Goal: Task Accomplishment & Management: Use online tool/utility

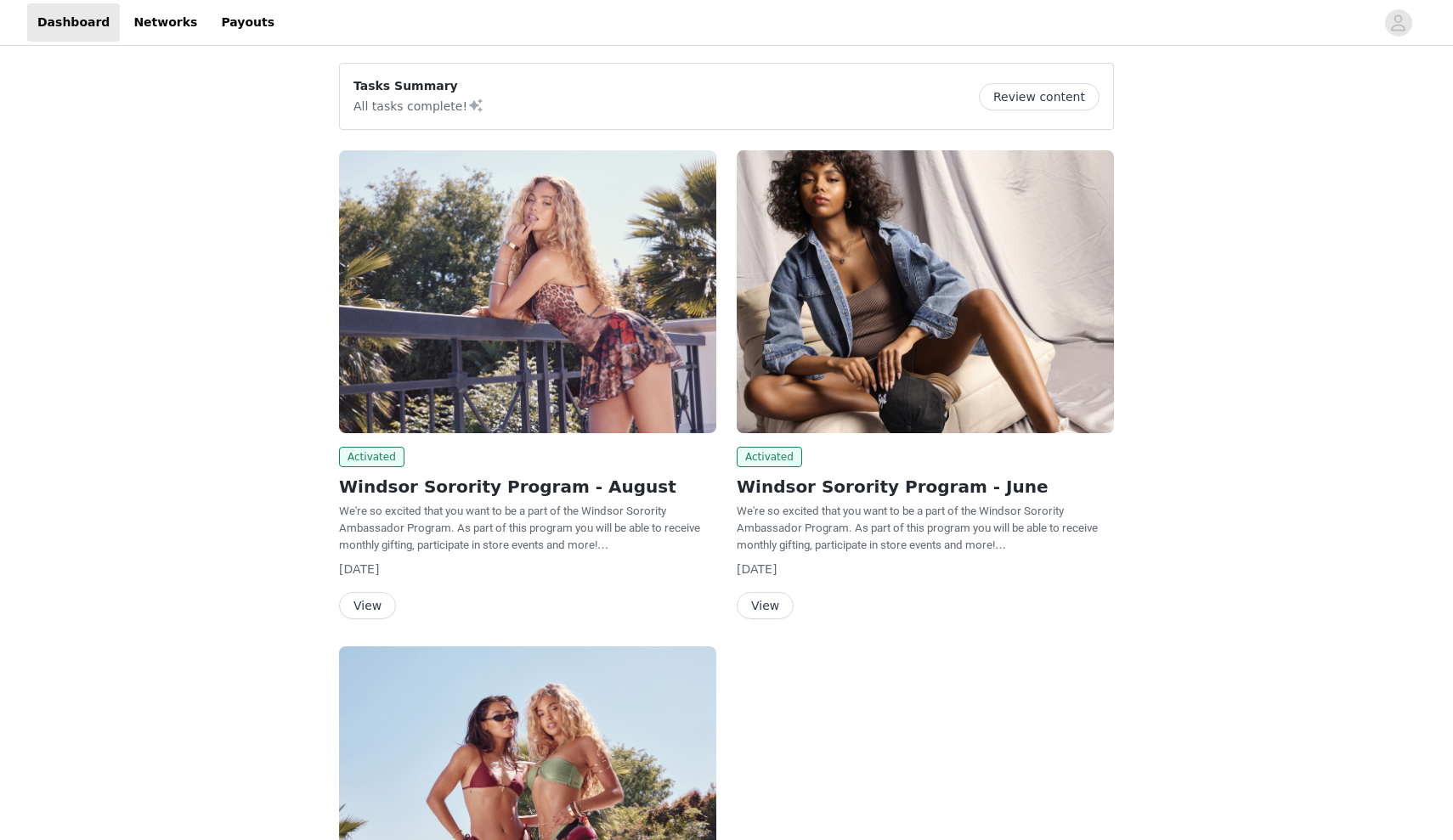
click at [361, 619] on div "Activated Windsor Sorority Program - August We're so excited that you want to b…" at bounding box center [528, 388] width 398 height 495
click at [365, 603] on button "View" at bounding box center [367, 604] width 57 height 27
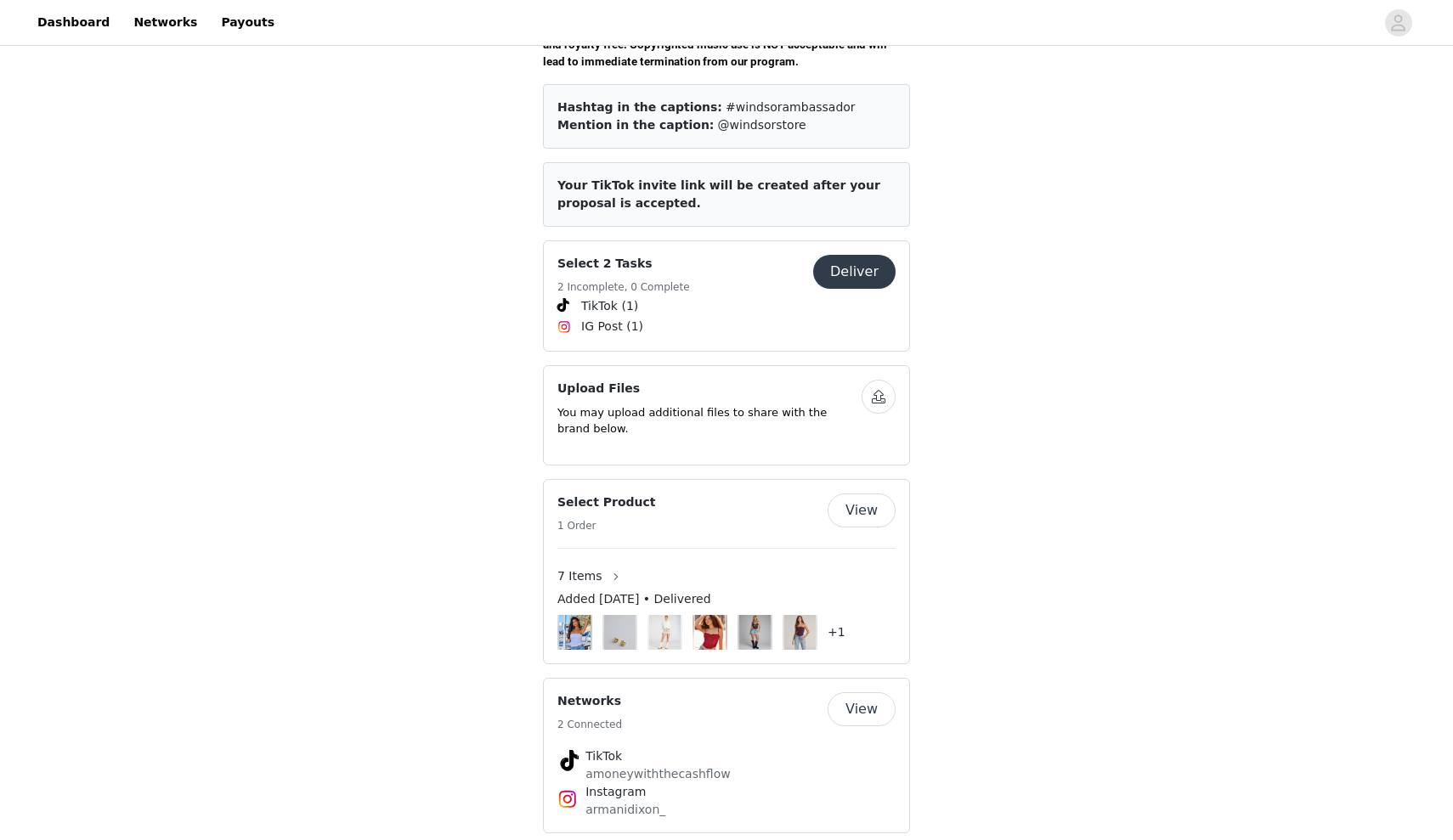
scroll to position [680, 0]
click at [858, 256] on button "Deliver" at bounding box center [854, 272] width 82 height 34
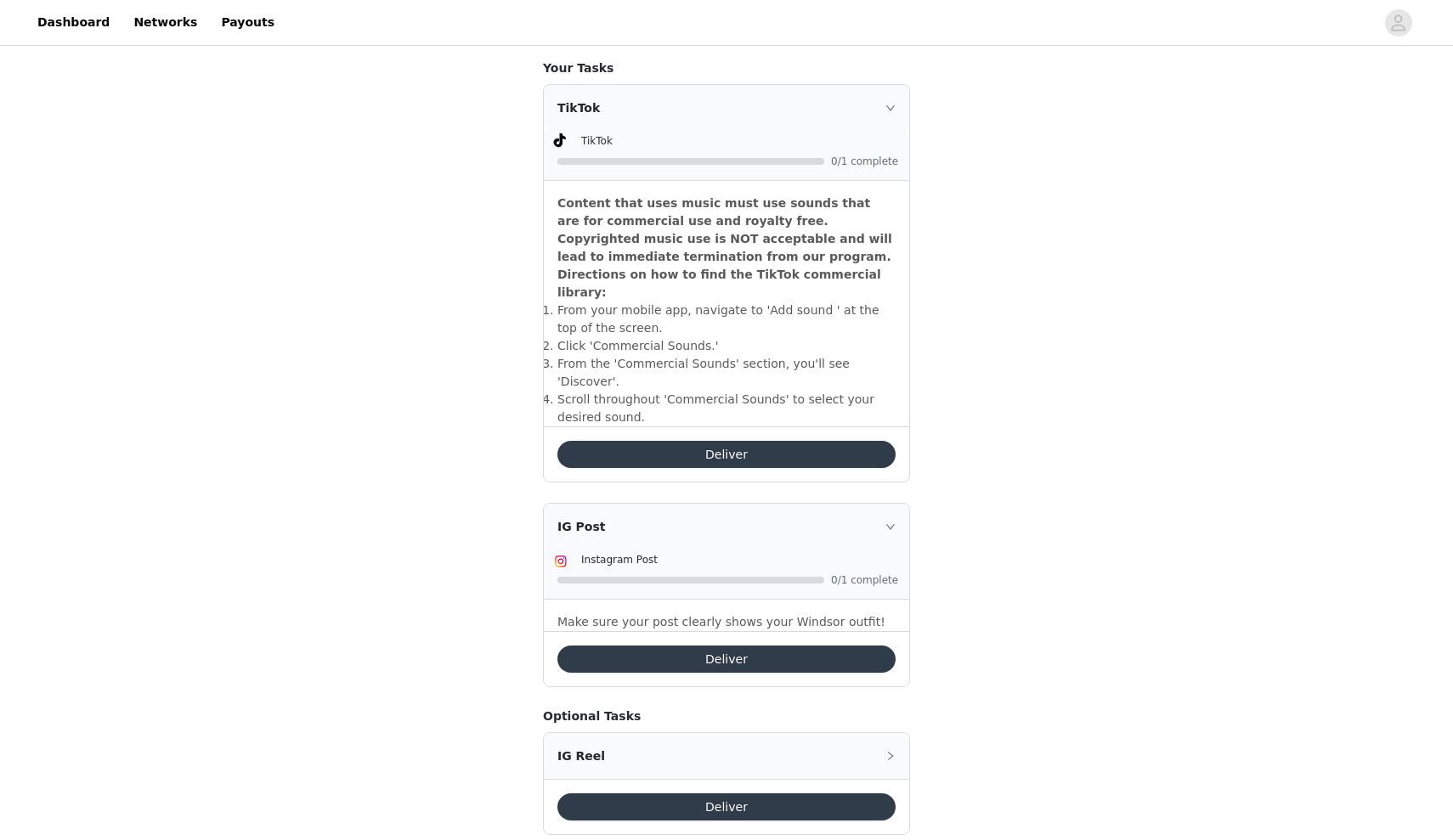
scroll to position [457, 0]
click at [673, 646] on button "Deliver" at bounding box center [726, 659] width 338 height 27
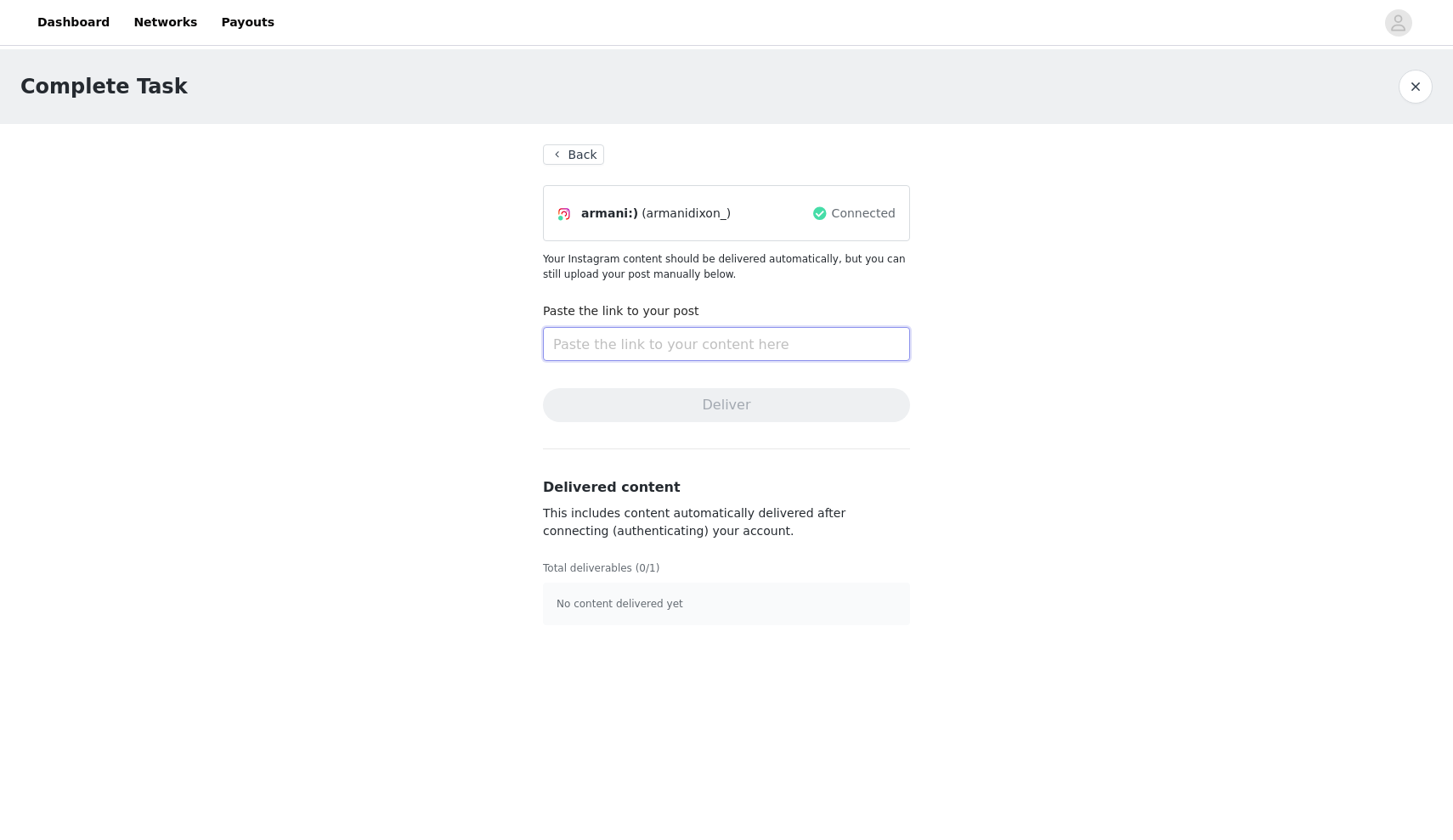
click at [669, 327] on input "text" at bounding box center [726, 344] width 367 height 34
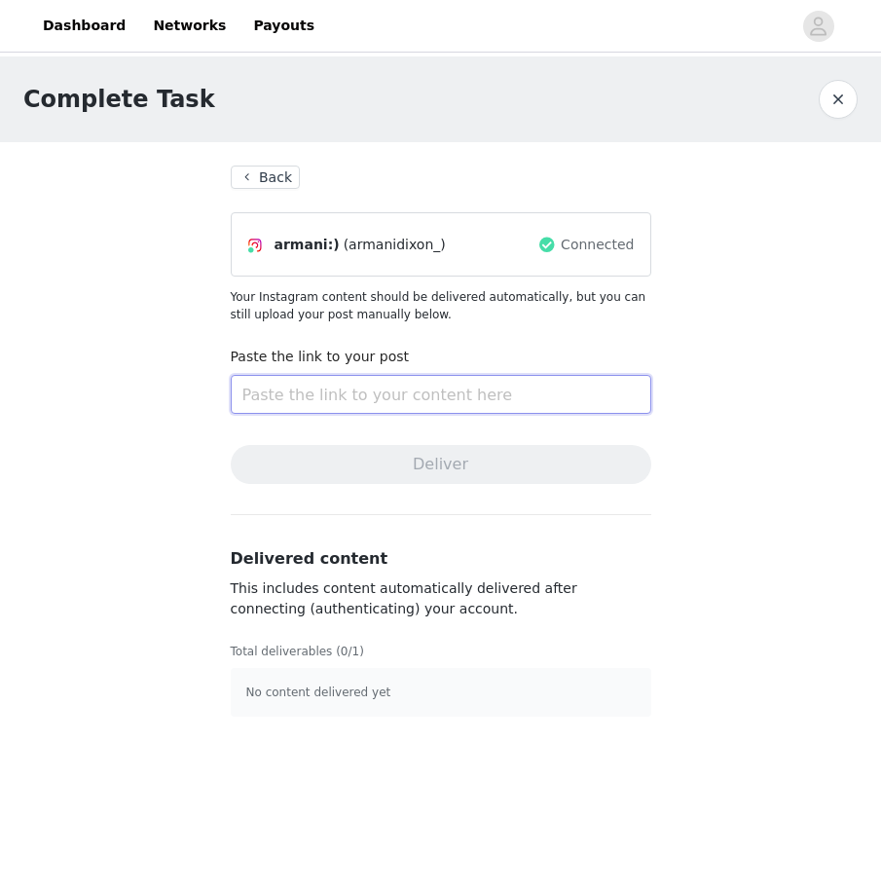
paste input "[URL][DOMAIN_NAME]"
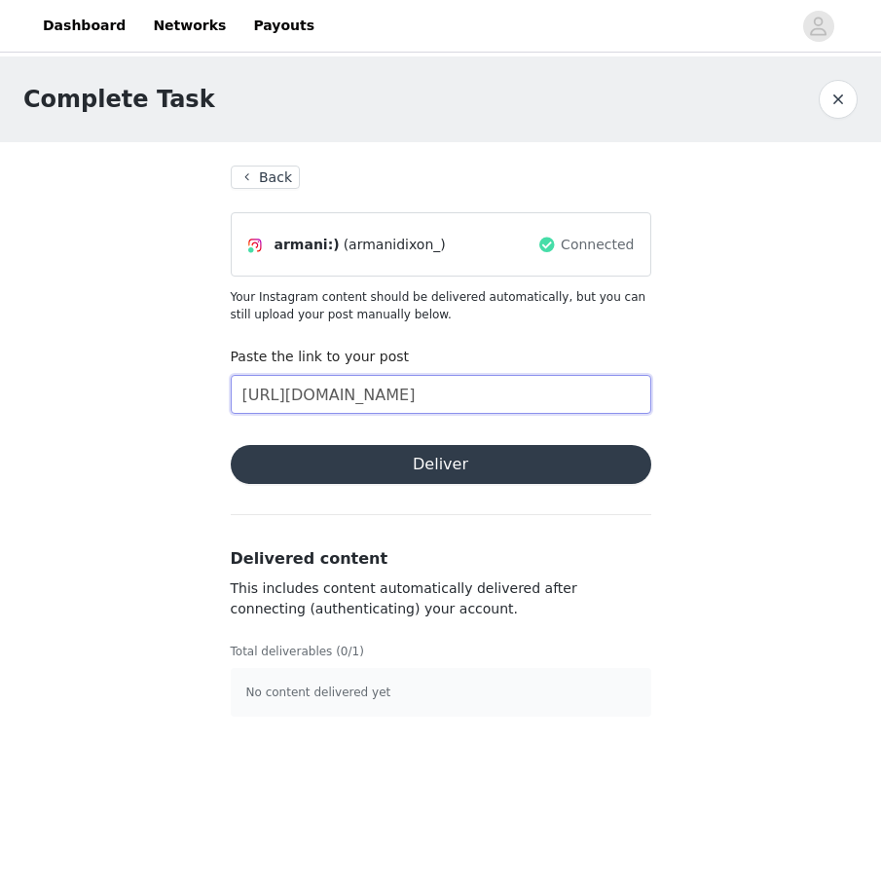
type input "[URL][DOMAIN_NAME]"
click at [455, 509] on section "Back armani:) (armanidixon_) Connected Your Instagram content should be deliver…" at bounding box center [440, 441] width 467 height 598
click at [470, 460] on button "Deliver" at bounding box center [441, 464] width 421 height 39
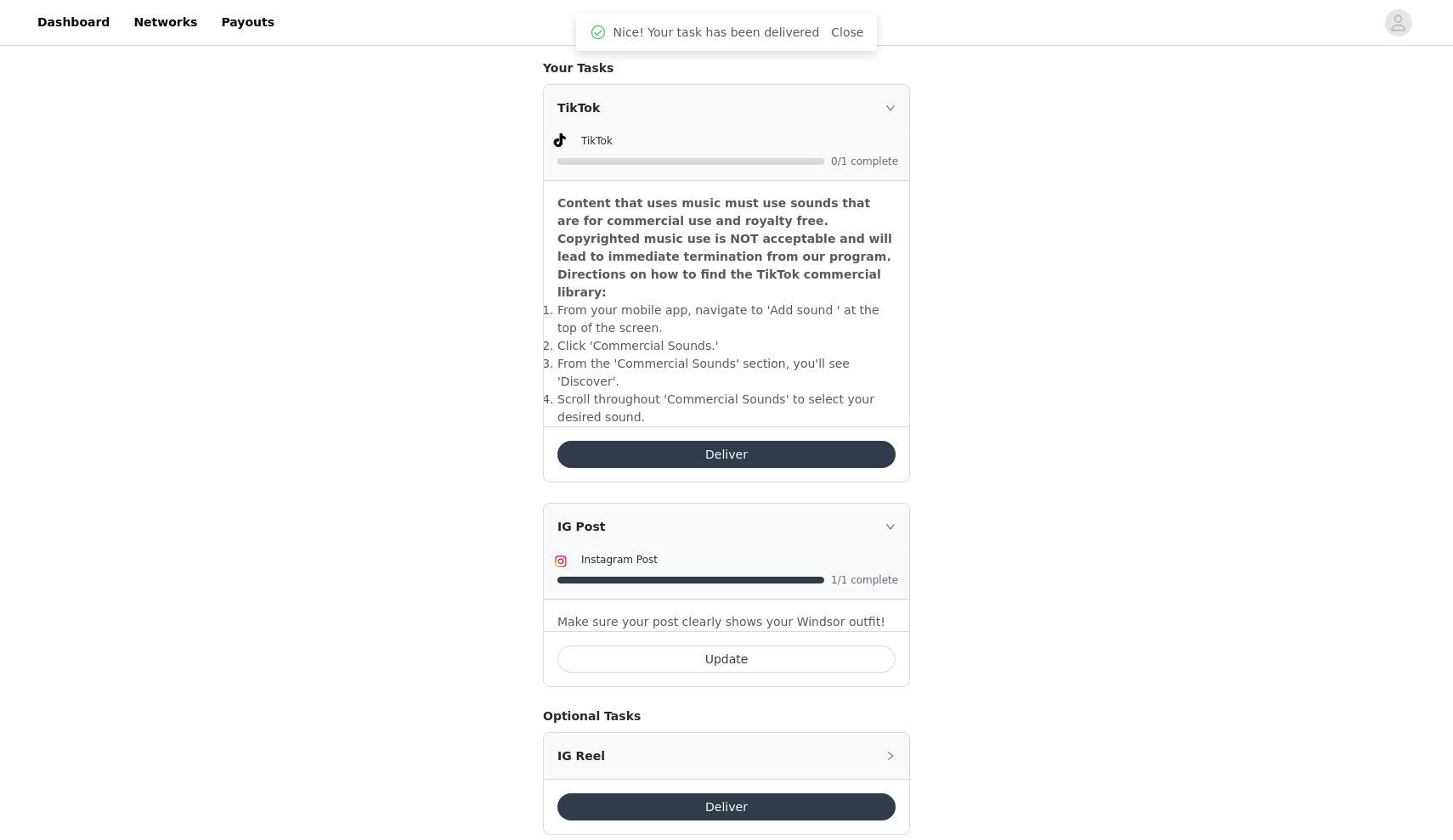
scroll to position [457, 0]
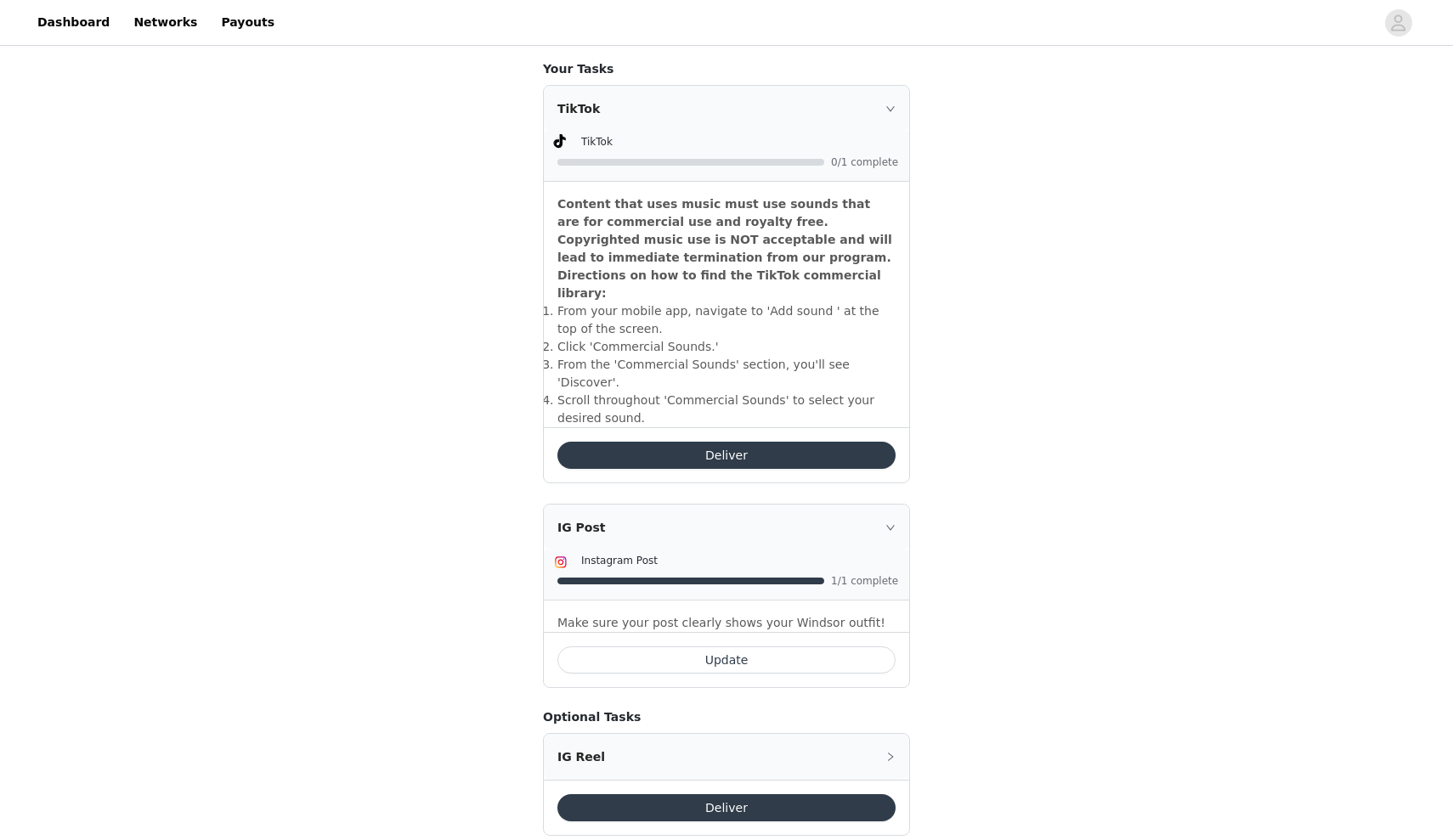
click at [668, 435] on div "Deliver" at bounding box center [726, 454] width 366 height 55
click at [668, 441] on button "Deliver" at bounding box center [726, 454] width 338 height 27
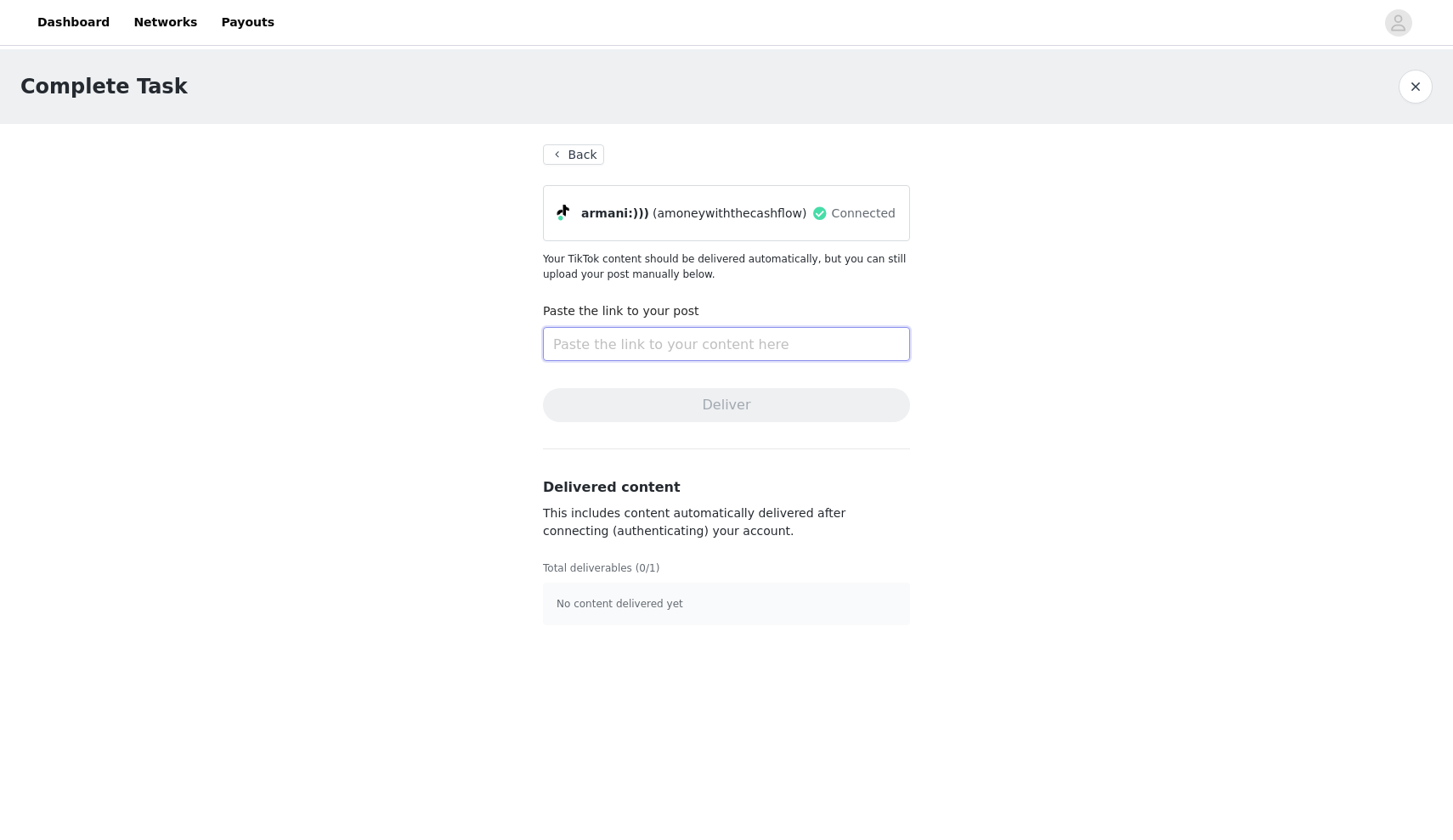
click at [645, 343] on input "text" at bounding box center [726, 344] width 367 height 34
paste input "[URL][DOMAIN_NAME]"
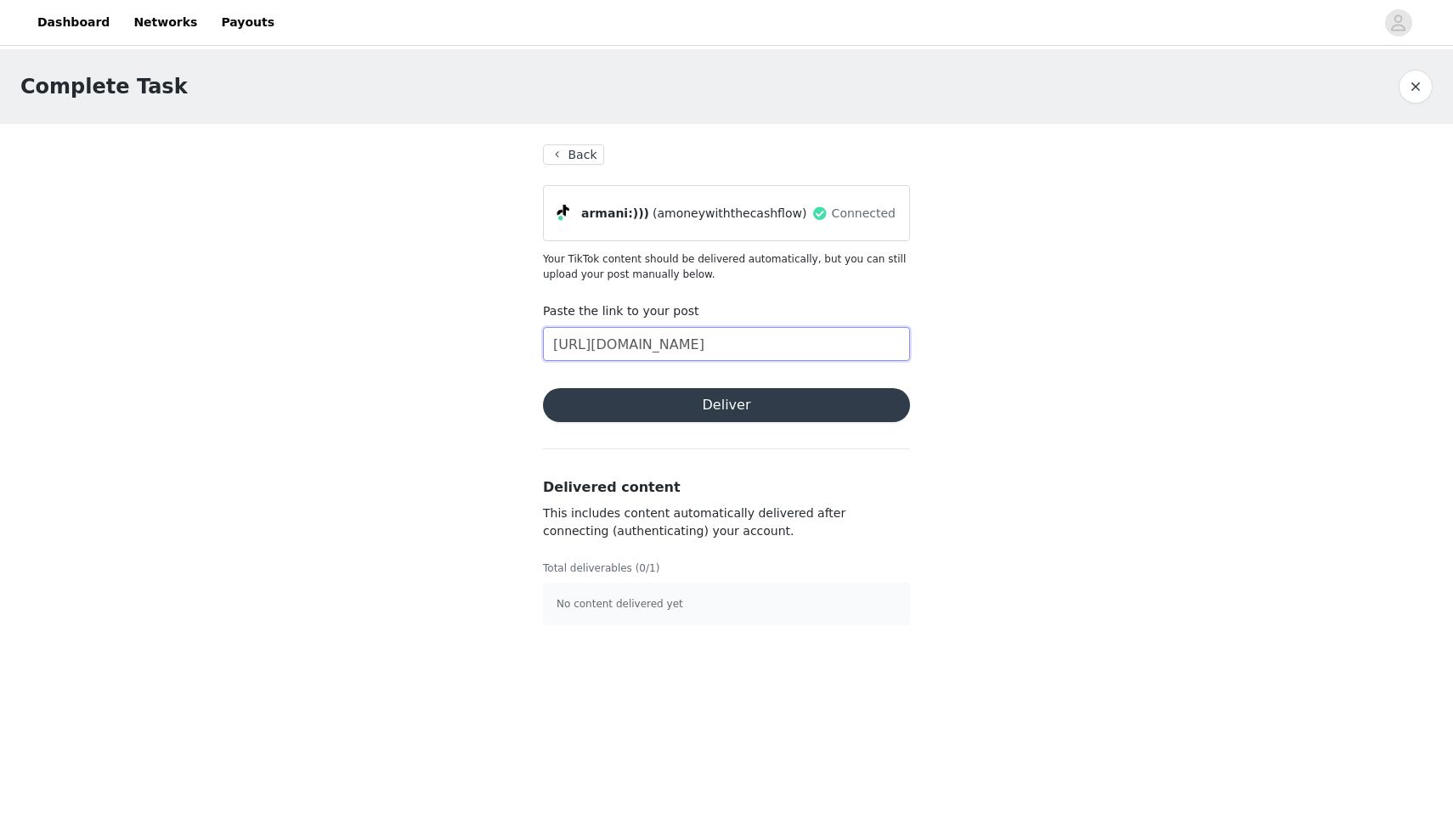
type input "[URL][DOMAIN_NAME]"
click at [653, 393] on button "Deliver" at bounding box center [726, 405] width 367 height 34
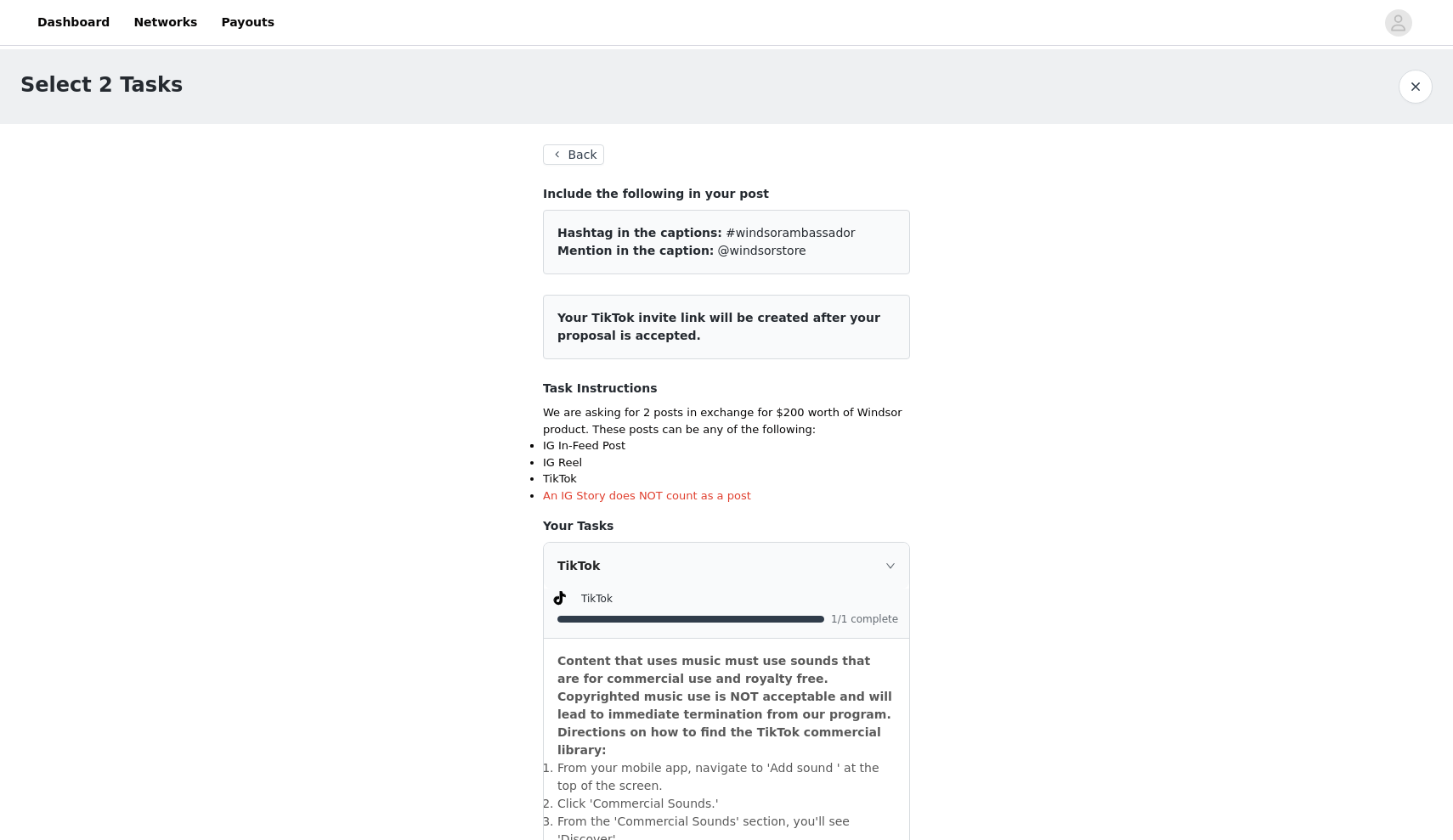
click at [563, 153] on button "Back" at bounding box center [573, 154] width 61 height 20
